Goal: Find specific page/section: Find specific page/section

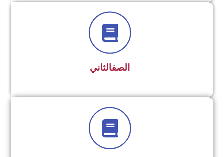
scroll to position [292, 0]
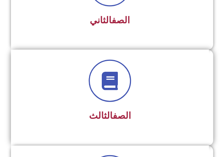
click at [168, 115] on h3 "الصف الثالث" at bounding box center [110, 115] width 178 height 11
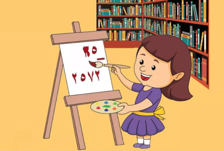
scroll to position [802, 0]
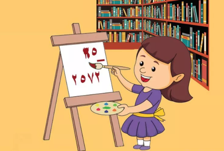
click at [39, 85] on img at bounding box center [112, 21] width 232 height 286
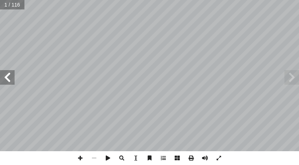
click at [6, 78] on span at bounding box center [7, 77] width 15 height 15
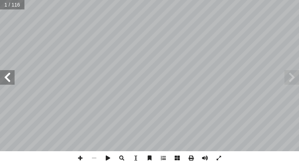
click at [6, 78] on span at bounding box center [7, 77] width 15 height 15
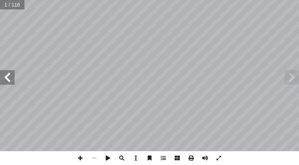
click at [6, 78] on span at bounding box center [7, 77] width 15 height 15
click at [77, 157] on span at bounding box center [80, 159] width 14 height 14
click at [8, 73] on span at bounding box center [7, 77] width 15 height 15
click at [229, 82] on span at bounding box center [291, 77] width 15 height 15
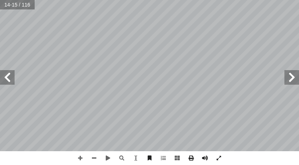
click at [229, 49] on html "الصفحة الرئيسية الصف الأول الصف الثاني الصف الثالث الصف الرابع الصف الخامس الصف…" at bounding box center [149, 24] width 299 height 49
click at [229, 0] on html "الصفحة الرئيسية الصف الأول الصف الثاني الصف الثالث الصف الرابع الصف الخامس الصف…" at bounding box center [149, 24] width 299 height 49
